Goal: Transaction & Acquisition: Purchase product/service

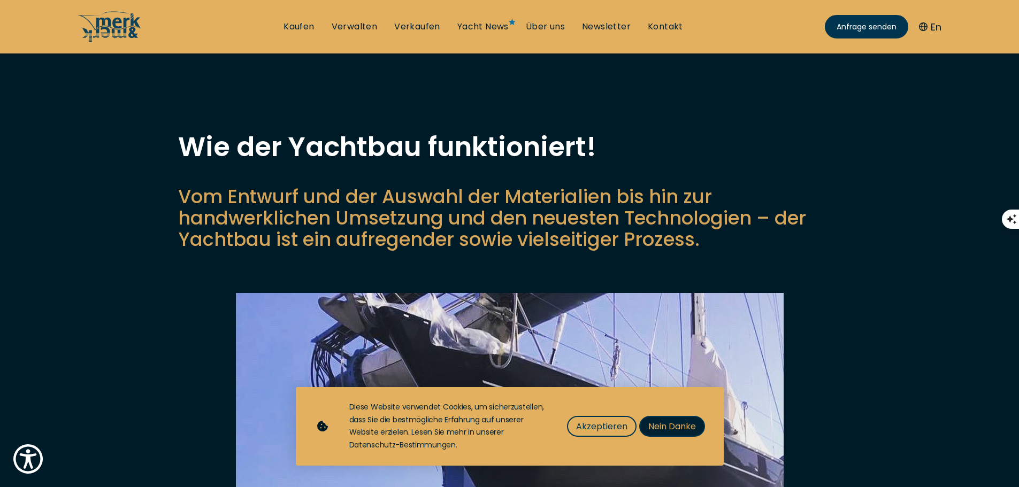
click at [666, 428] on span "Nein Danke" at bounding box center [672, 426] width 48 height 13
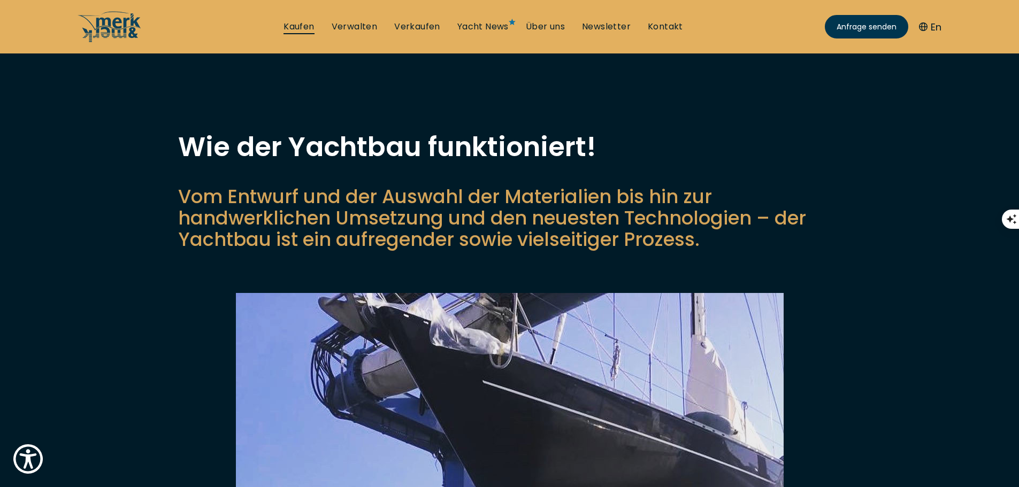
click at [301, 25] on link "Kaufen" at bounding box center [298, 27] width 30 height 12
click at [306, 26] on link "Kaufen" at bounding box center [298, 27] width 30 height 12
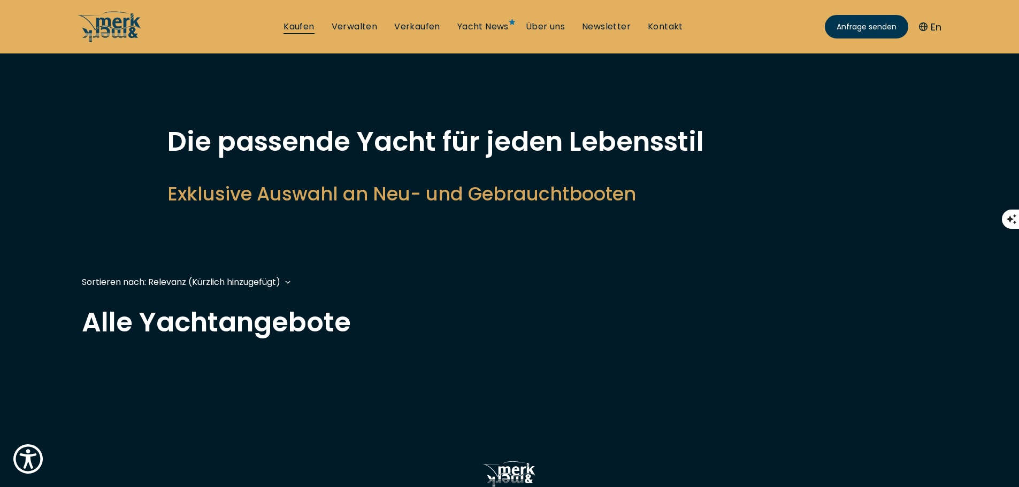
click at [306, 26] on link "Kaufen" at bounding box center [298, 27] width 30 height 12
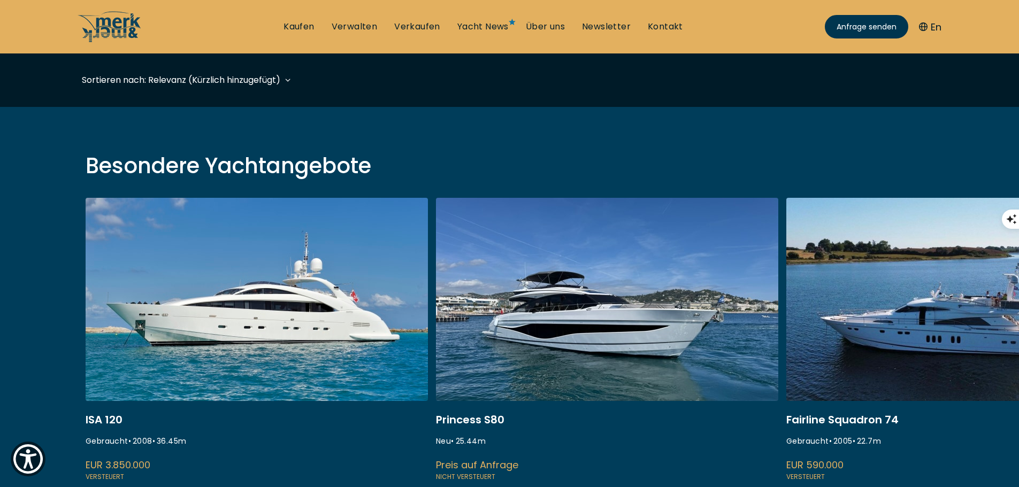
scroll to position [306, 0]
